Goal: Information Seeking & Learning: Learn about a topic

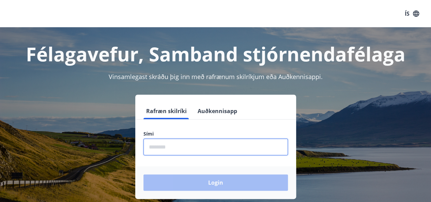
click at [182, 144] on input "phone" at bounding box center [215, 147] width 144 height 17
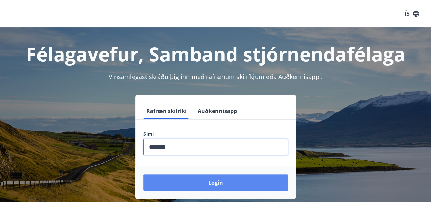
type input "********"
click at [226, 181] on button "Login" at bounding box center [215, 182] width 144 height 16
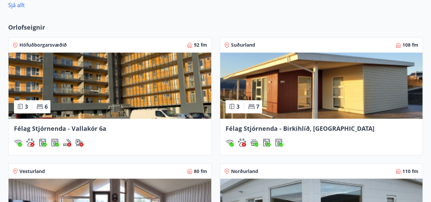
scroll to position [510, 0]
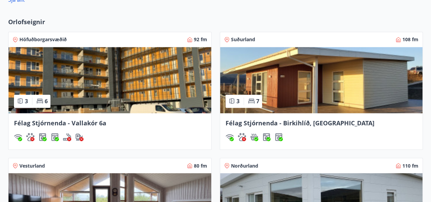
click at [326, 122] on span "Félag Stjórnenda - Birkihlíð, [GEOGRAPHIC_DATA]" at bounding box center [299, 123] width 149 height 8
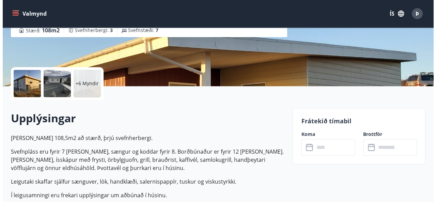
scroll to position [123, 0]
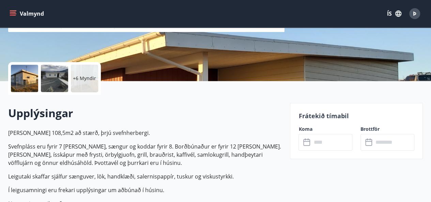
click at [26, 74] on div at bounding box center [24, 78] width 27 height 27
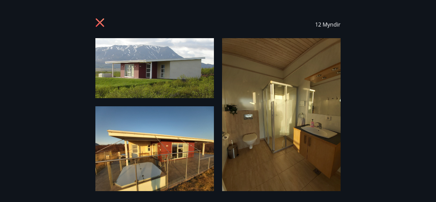
click at [326, 26] on span "12 Myndir" at bounding box center [328, 24] width 26 height 7
click at [99, 19] on icon at bounding box center [100, 23] width 11 height 11
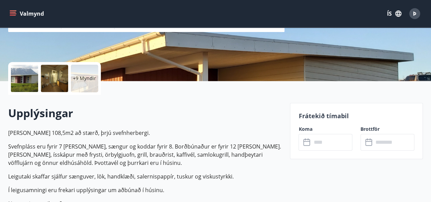
click at [85, 78] on p "+9 Myndir" at bounding box center [84, 78] width 23 height 7
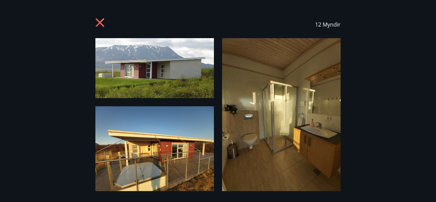
click at [334, 83] on img at bounding box center [281, 117] width 119 height 158
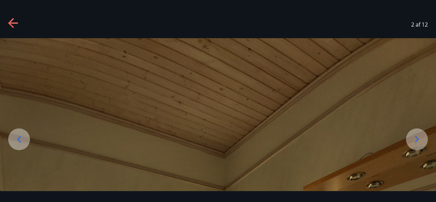
click at [418, 139] on icon at bounding box center [417, 139] width 4 height 6
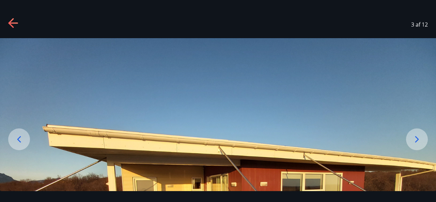
click at [418, 137] on icon at bounding box center [416, 139] width 11 height 11
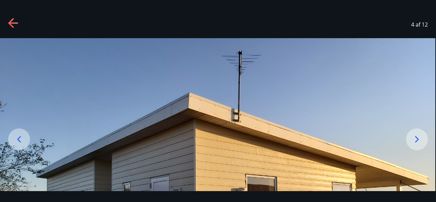
drag, startPoint x: 387, startPoint y: 92, endPoint x: 392, endPoint y: 126, distance: 34.7
click at [392, 126] on img at bounding box center [217, 201] width 436 height 327
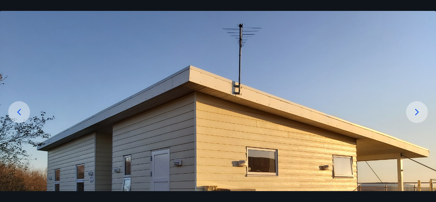
drag, startPoint x: 339, startPoint y: 160, endPoint x: 328, endPoint y: 60, distance: 101.1
click at [328, 60] on img at bounding box center [218, 174] width 436 height 327
drag, startPoint x: 336, startPoint y: 129, endPoint x: 401, endPoint y: 90, distance: 75.2
click at [331, 28] on img at bounding box center [218, 174] width 436 height 327
click at [416, 118] on div at bounding box center [417, 112] width 22 height 22
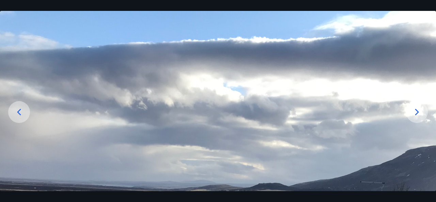
click at [416, 118] on div at bounding box center [417, 112] width 22 height 22
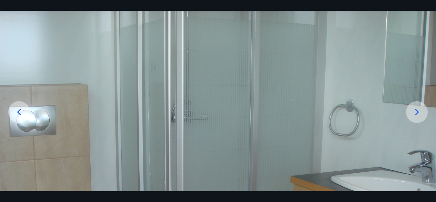
click at [416, 118] on div at bounding box center [417, 112] width 22 height 22
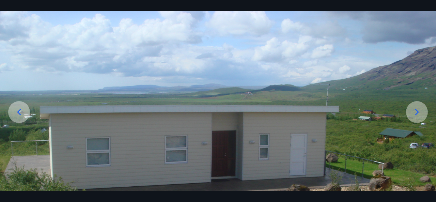
click at [416, 118] on div at bounding box center [417, 112] width 22 height 22
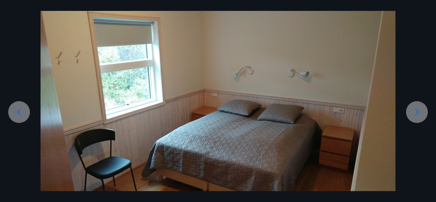
click at [416, 118] on div at bounding box center [417, 112] width 22 height 22
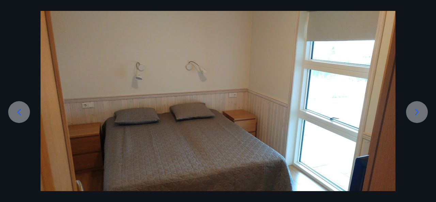
click at [416, 118] on div at bounding box center [417, 112] width 22 height 22
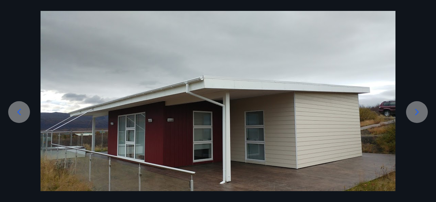
click at [416, 118] on div at bounding box center [417, 112] width 22 height 22
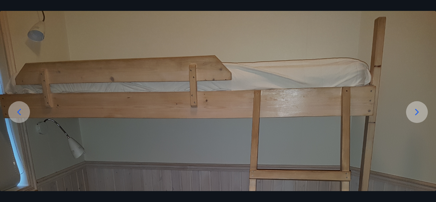
click at [416, 118] on div at bounding box center [417, 112] width 22 height 22
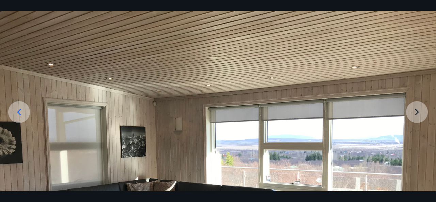
drag, startPoint x: 325, startPoint y: 146, endPoint x: 290, endPoint y: 62, distance: 91.7
click at [301, 17] on img at bounding box center [218, 174] width 436 height 327
drag, startPoint x: 285, startPoint y: 81, endPoint x: 283, endPoint y: 24, distance: 57.3
click at [283, 24] on img at bounding box center [218, 174] width 436 height 327
click at [418, 112] on img at bounding box center [218, 174] width 436 height 327
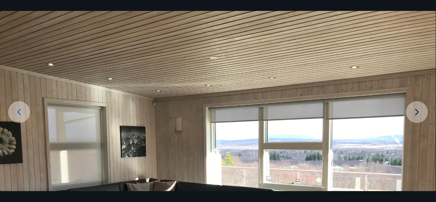
click at [418, 112] on img at bounding box center [218, 174] width 436 height 327
